Goal: Transaction & Acquisition: Purchase product/service

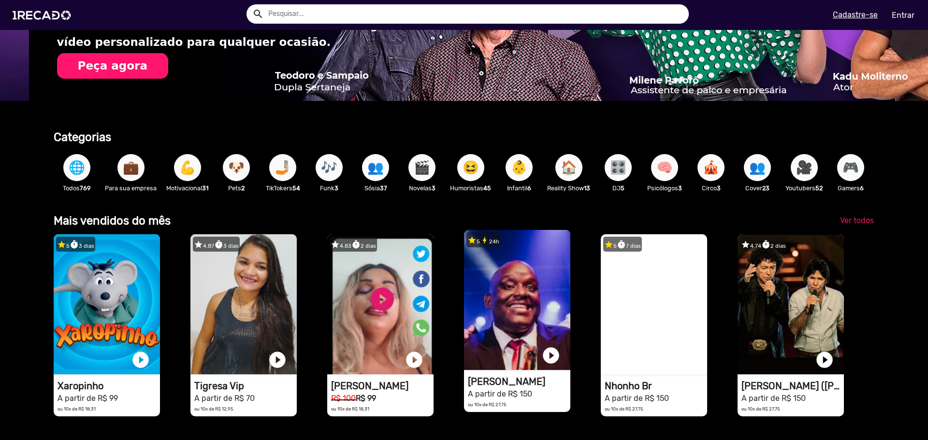
scroll to position [0, 1841]
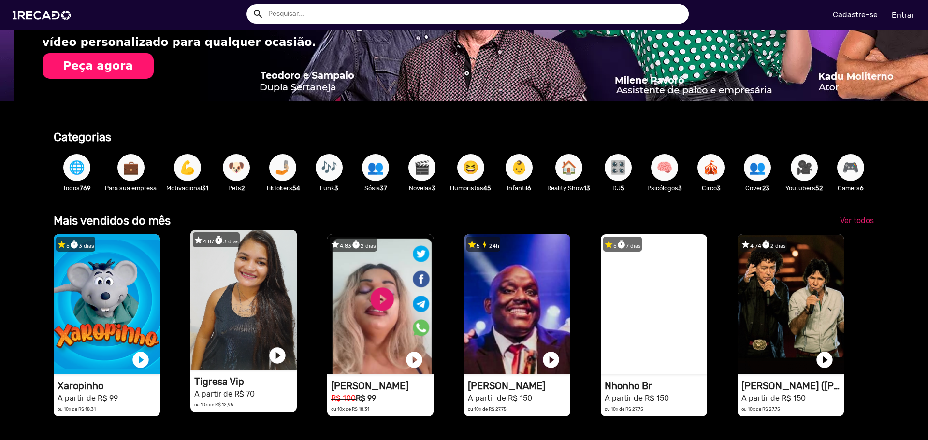
click at [227, 356] on video "1RECADO vídeos dedicados para fãs e empresas" at bounding box center [243, 300] width 106 height 140
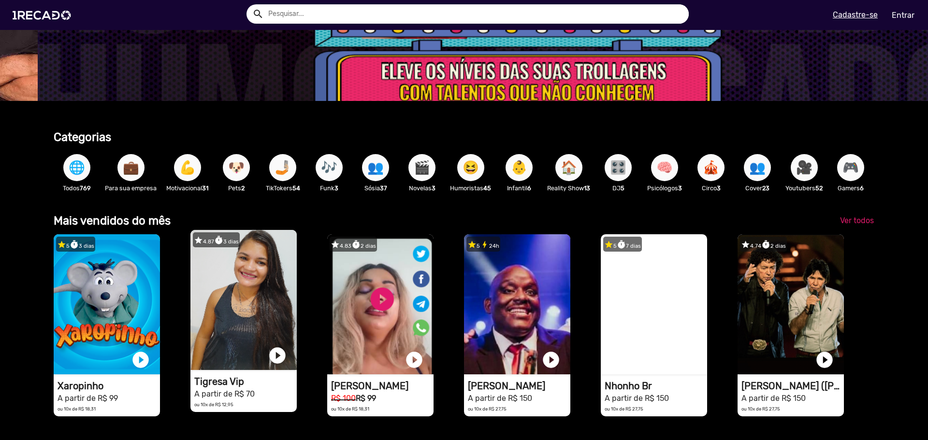
scroll to position [0, 2761]
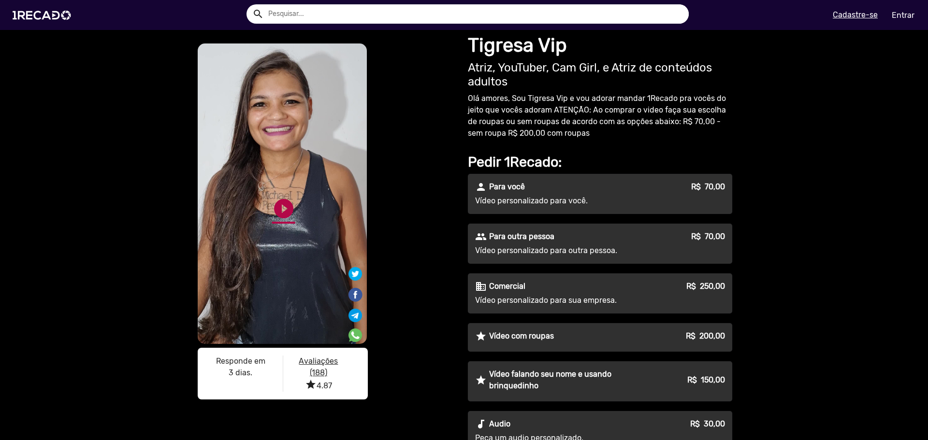
click at [282, 208] on link "play_circle_filled" at bounding box center [283, 208] width 23 height 23
click at [280, 209] on link "pause_circle" at bounding box center [283, 208] width 23 height 23
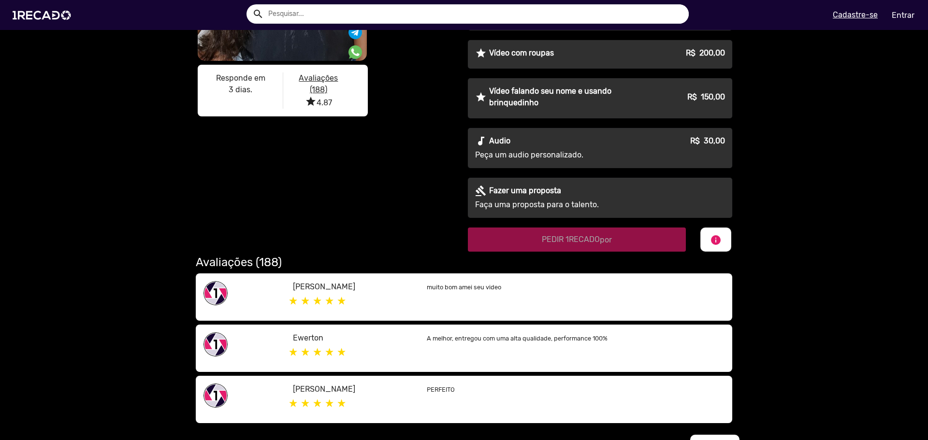
scroll to position [97, 0]
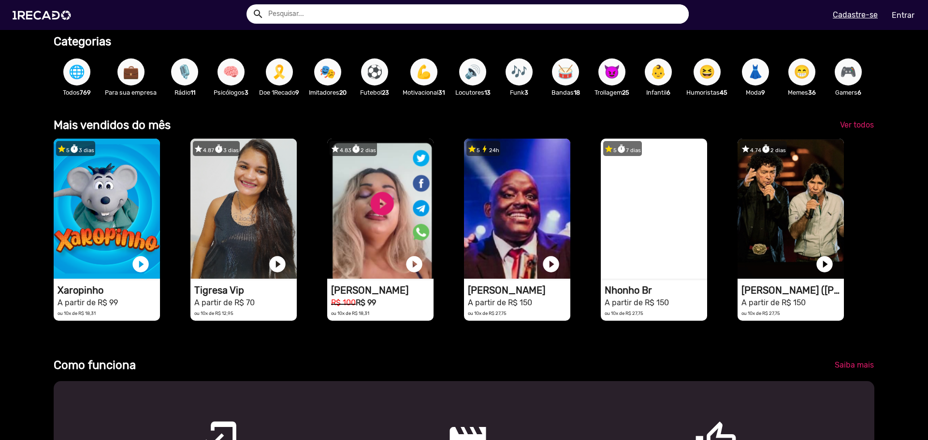
scroll to position [290, 0]
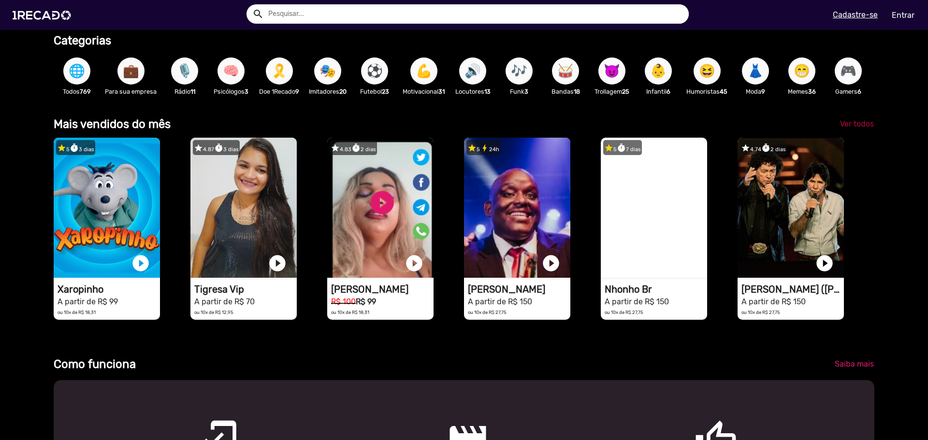
click at [850, 129] on span "Ver todos" at bounding box center [857, 123] width 34 height 9
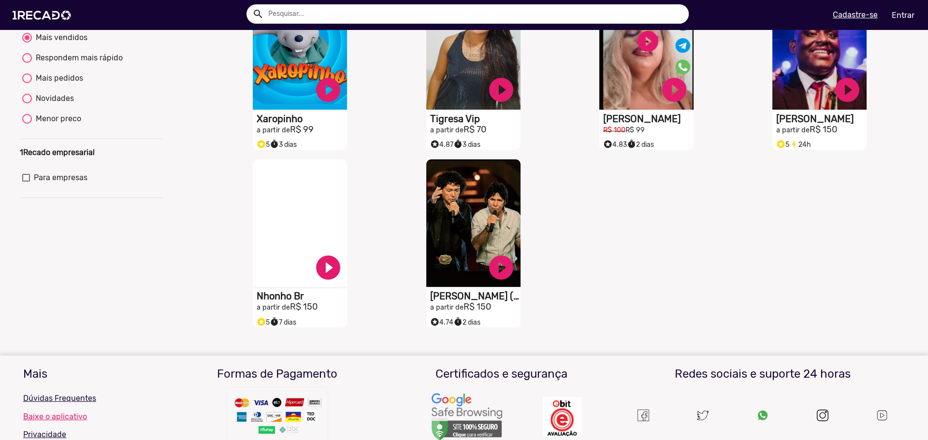
scroll to position [145, 0]
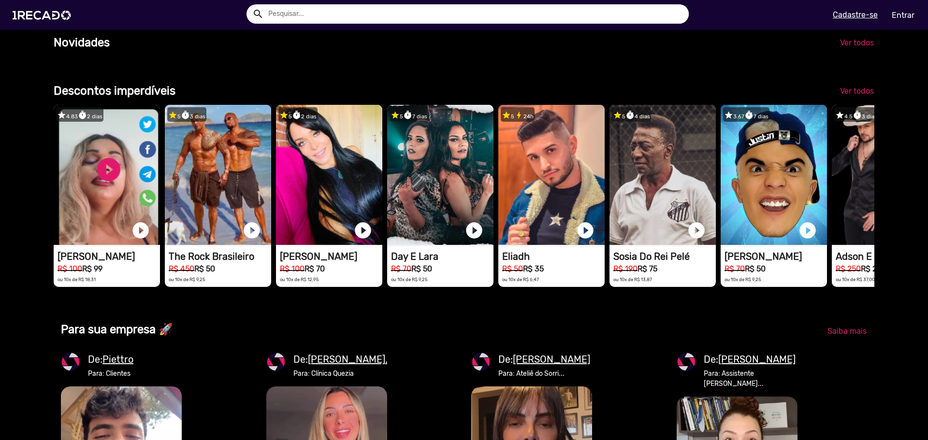
scroll to position [0, 920]
click at [841, 96] on span "Ver todos" at bounding box center [857, 90] width 34 height 9
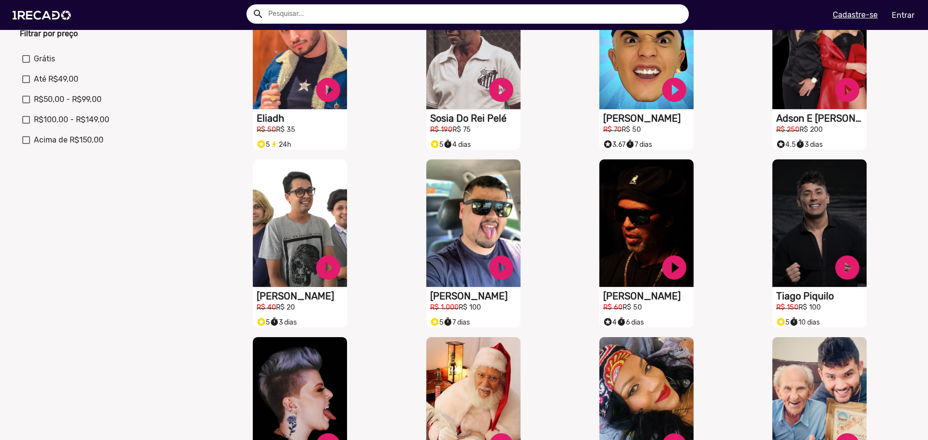
scroll to position [338, 0]
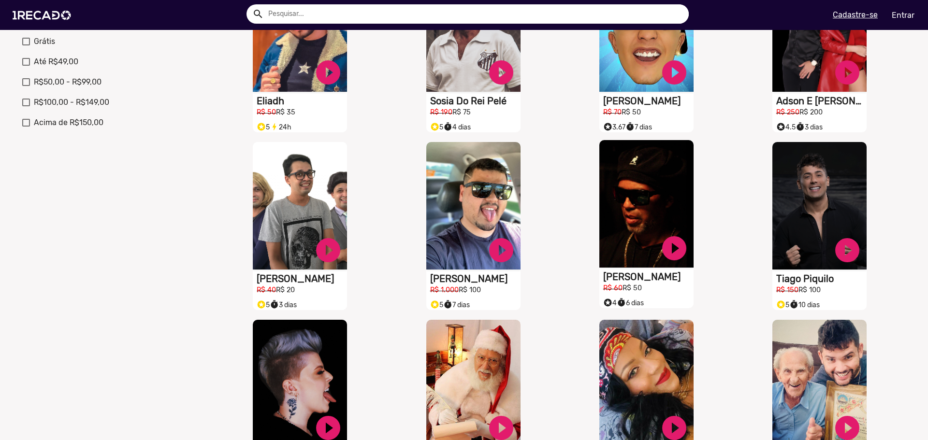
click at [660, 293] on h2 "R$ 60 R$ 50" at bounding box center [648, 288] width 90 height 11
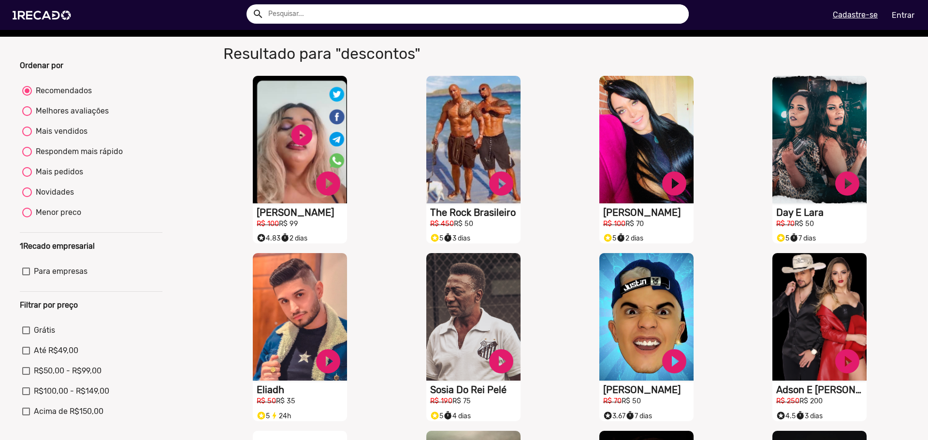
scroll to position [48, 0]
